Goal: Task Accomplishment & Management: Complete application form

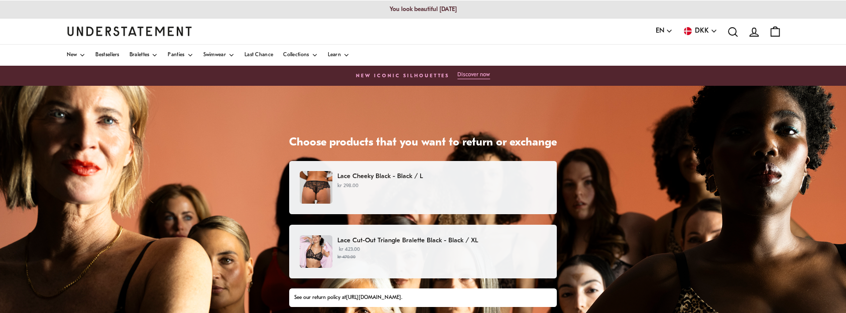
click at [397, 192] on div "Lace Cheeky Black - Black / L kr 298.00" at bounding box center [423, 187] width 246 height 33
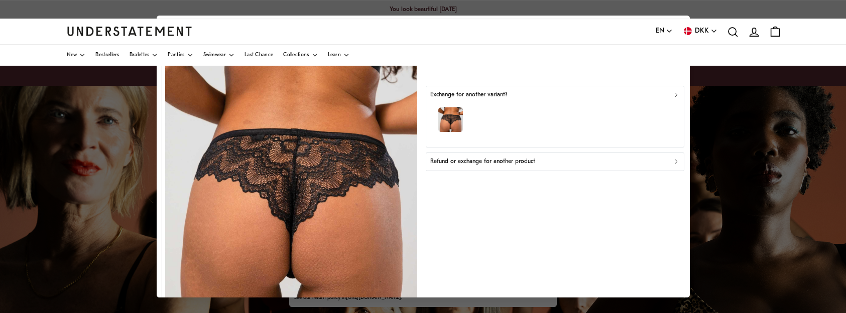
click at [602, 160] on div "Refund or exchange for another product" at bounding box center [555, 162] width 250 height 10
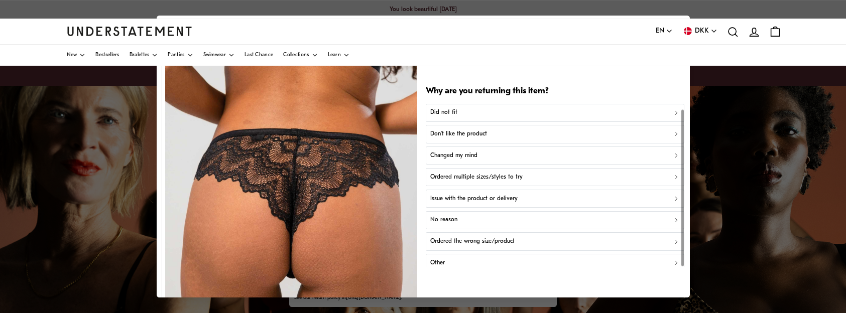
scroll to position [6, 0]
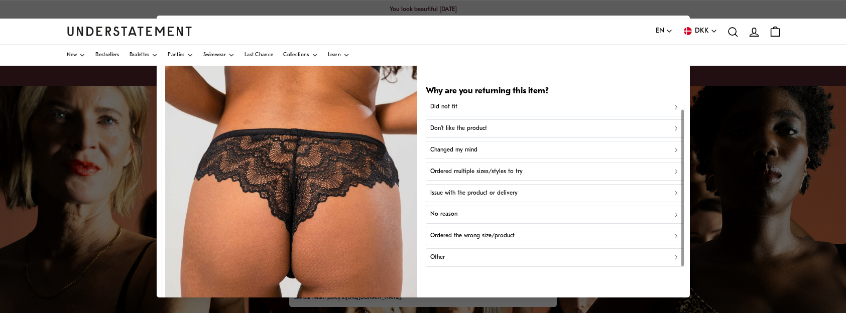
click at [443, 256] on p "Other" at bounding box center [437, 258] width 15 height 10
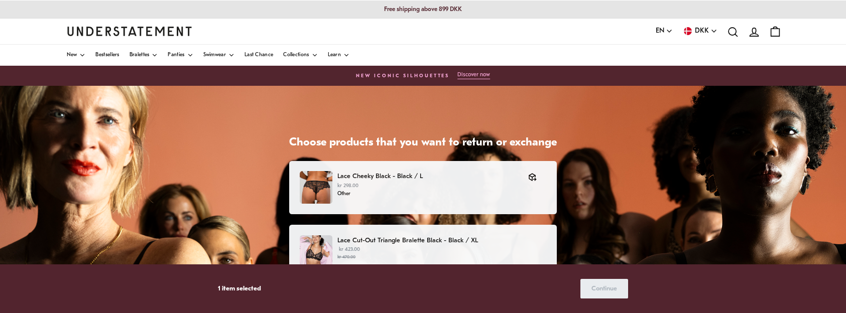
click at [535, 238] on p "Lace Cut-Out Triangle Bralette Black - Black / XL" at bounding box center [441, 240] width 209 height 11
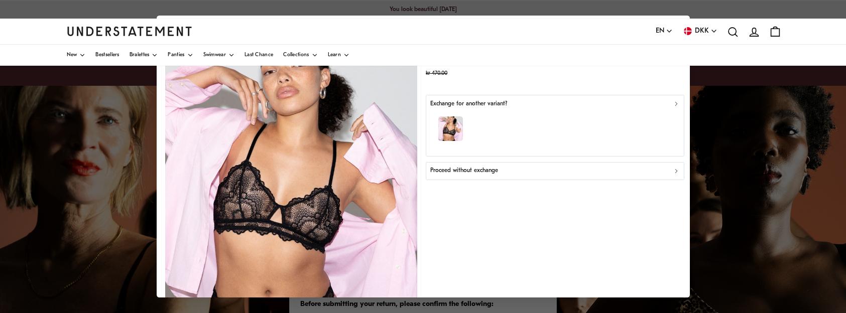
click at [656, 172] on div "Proceed without exchange" at bounding box center [555, 172] width 250 height 10
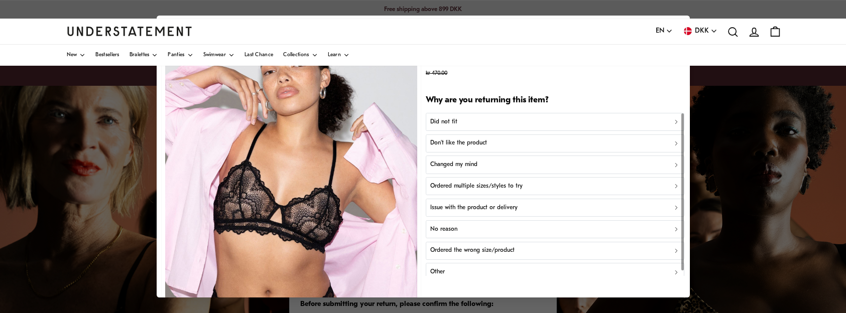
click at [457, 140] on p "Don't like the product" at bounding box center [458, 144] width 57 height 10
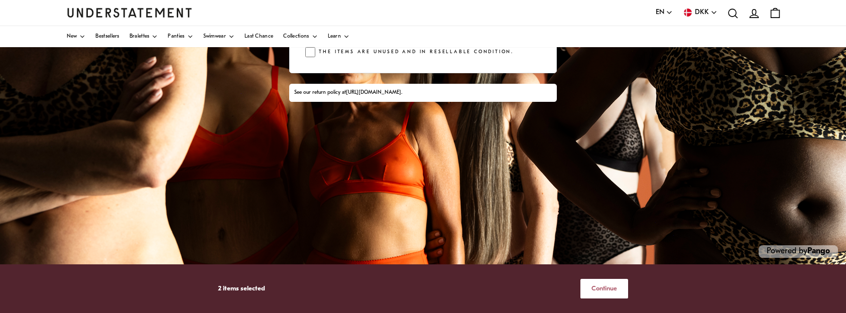
scroll to position [275, 0]
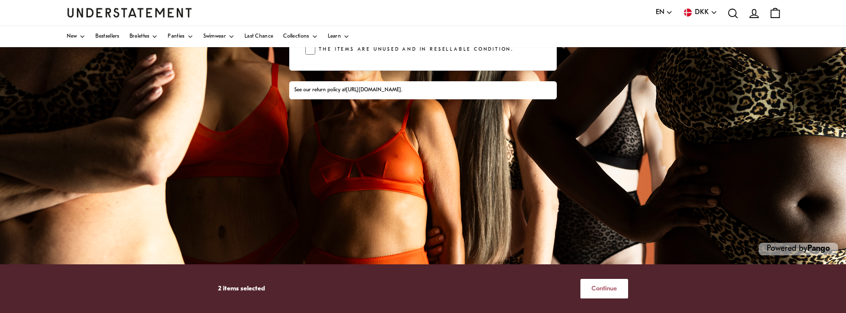
click at [607, 288] on span "Continue" at bounding box center [604, 289] width 26 height 19
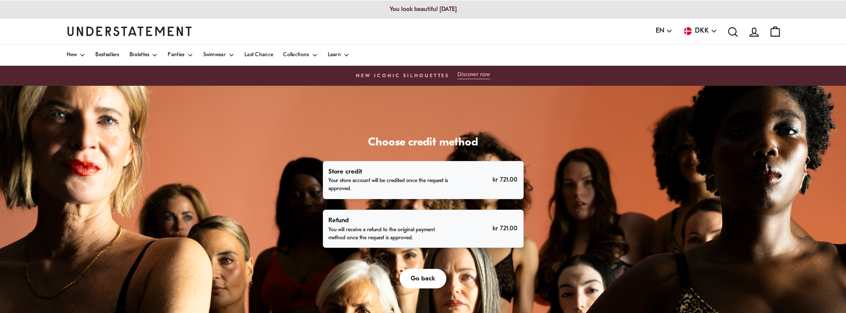
click at [433, 232] on p "You will receive a refund to the original payment method once the request is ap…" at bounding box center [389, 234] width 122 height 16
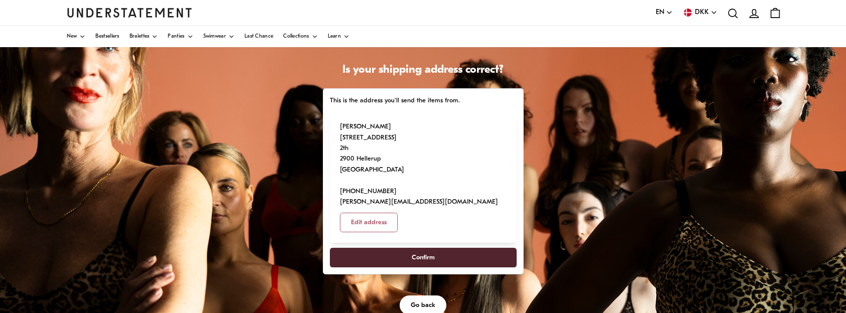
scroll to position [101, 0]
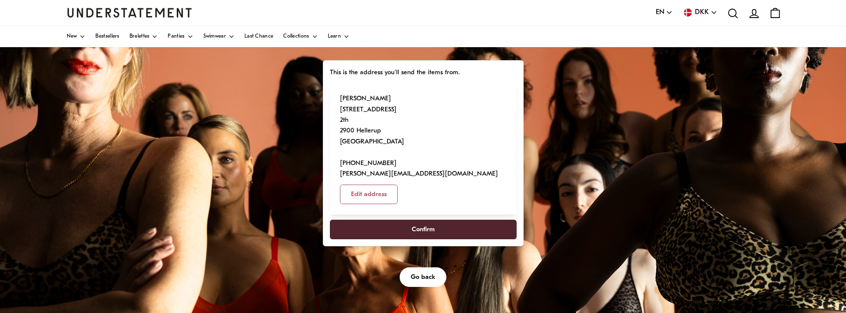
click at [429, 220] on span "Confirm" at bounding box center [423, 229] width 23 height 19
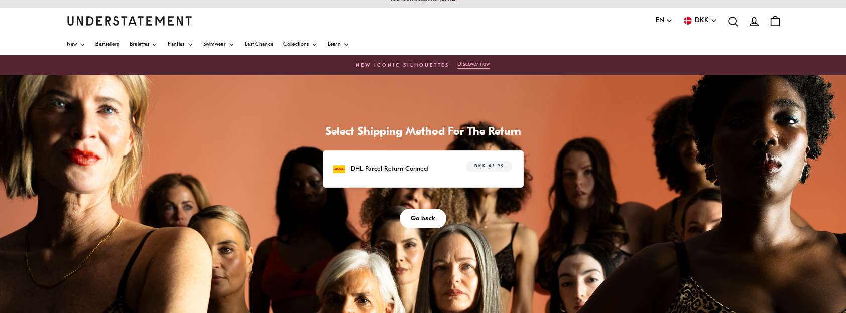
scroll to position [14, 0]
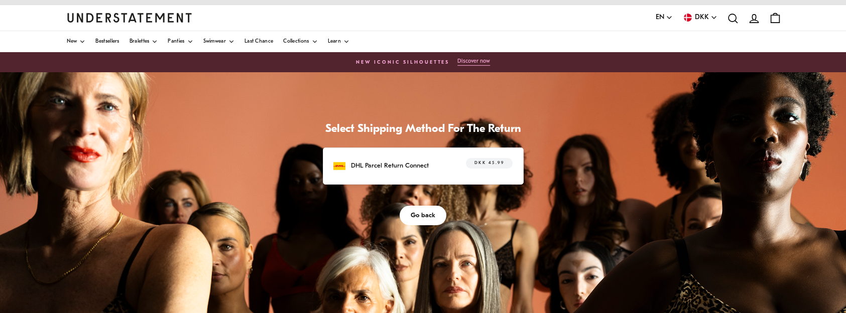
click at [444, 165] on div "DHL Parcel Return Connect DKK 45.99" at bounding box center [422, 166] width 179 height 16
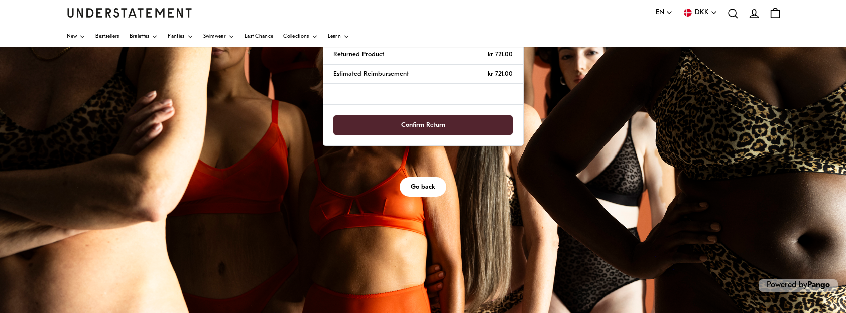
scroll to position [249, 0]
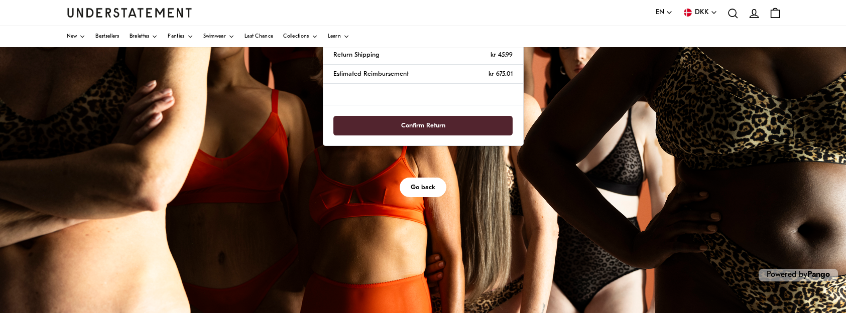
click at [428, 123] on span "Confirm Return" at bounding box center [423, 125] width 44 height 19
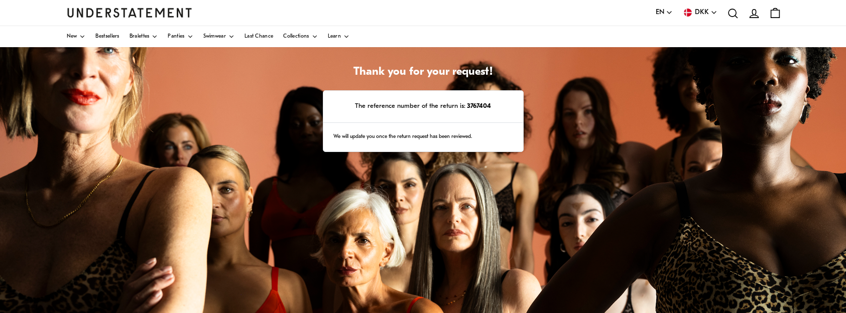
scroll to position [65, 0]
